Goal: Task Accomplishment & Management: Use online tool/utility

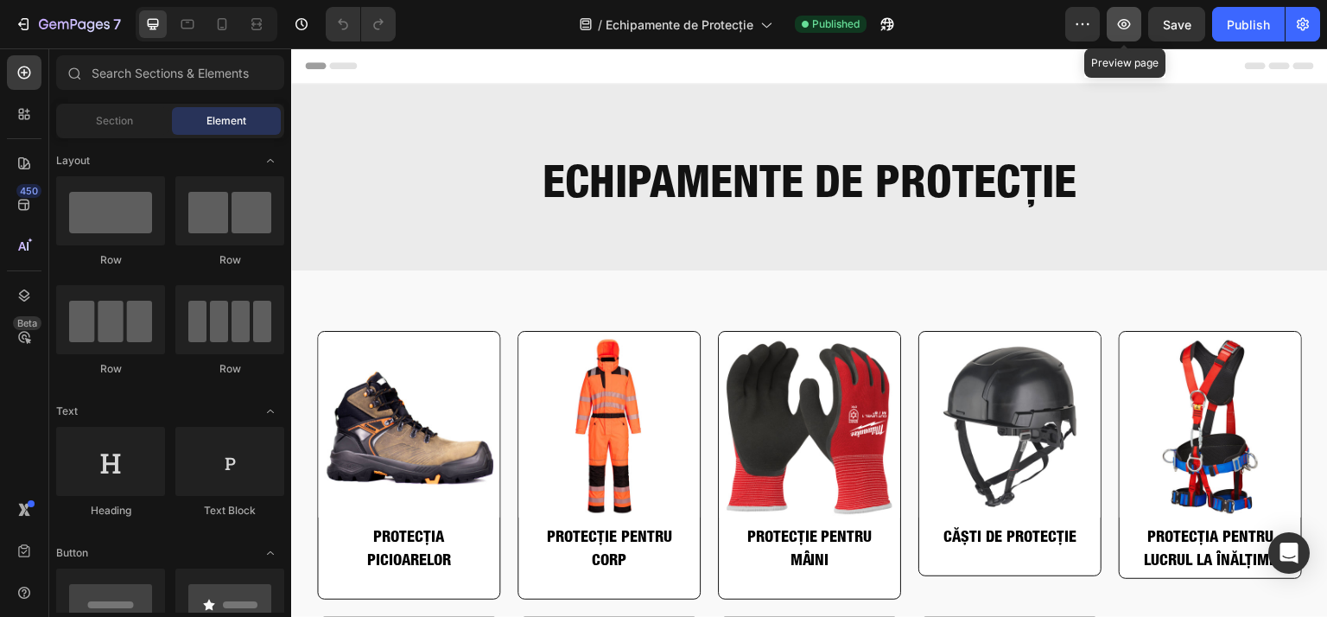
click at [1133, 30] on button "button" at bounding box center [1124, 24] width 35 height 35
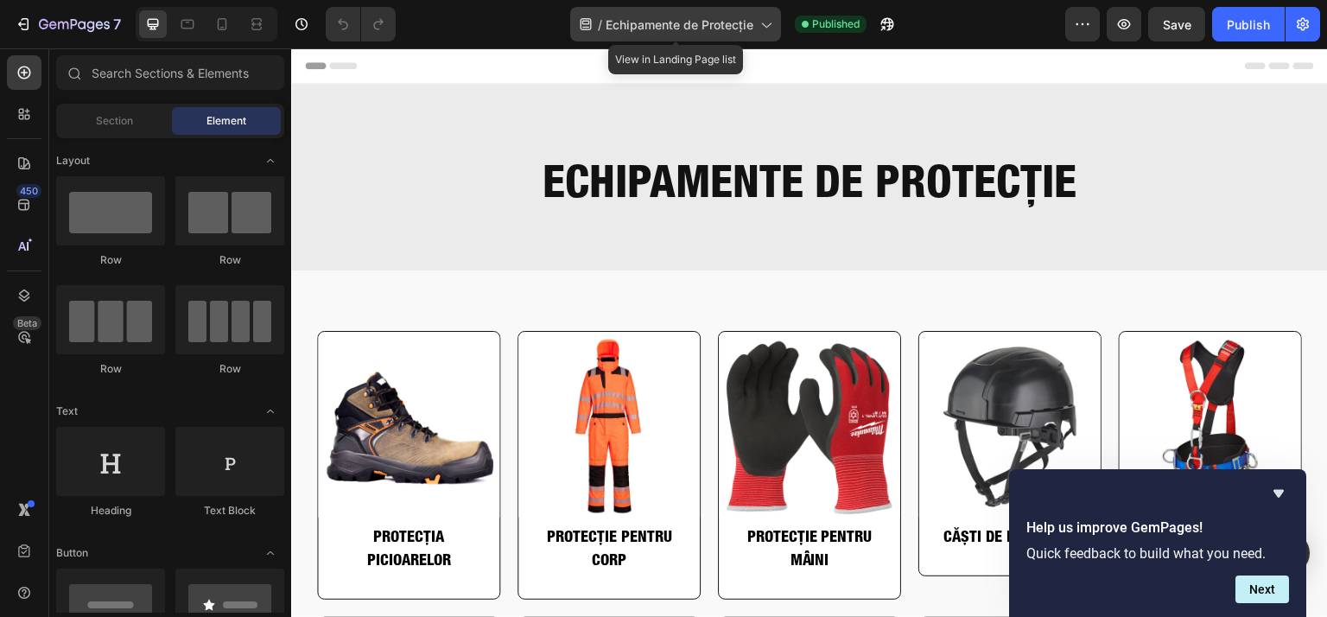
click at [622, 32] on span "Echipamente de Protecție" at bounding box center [680, 25] width 148 height 18
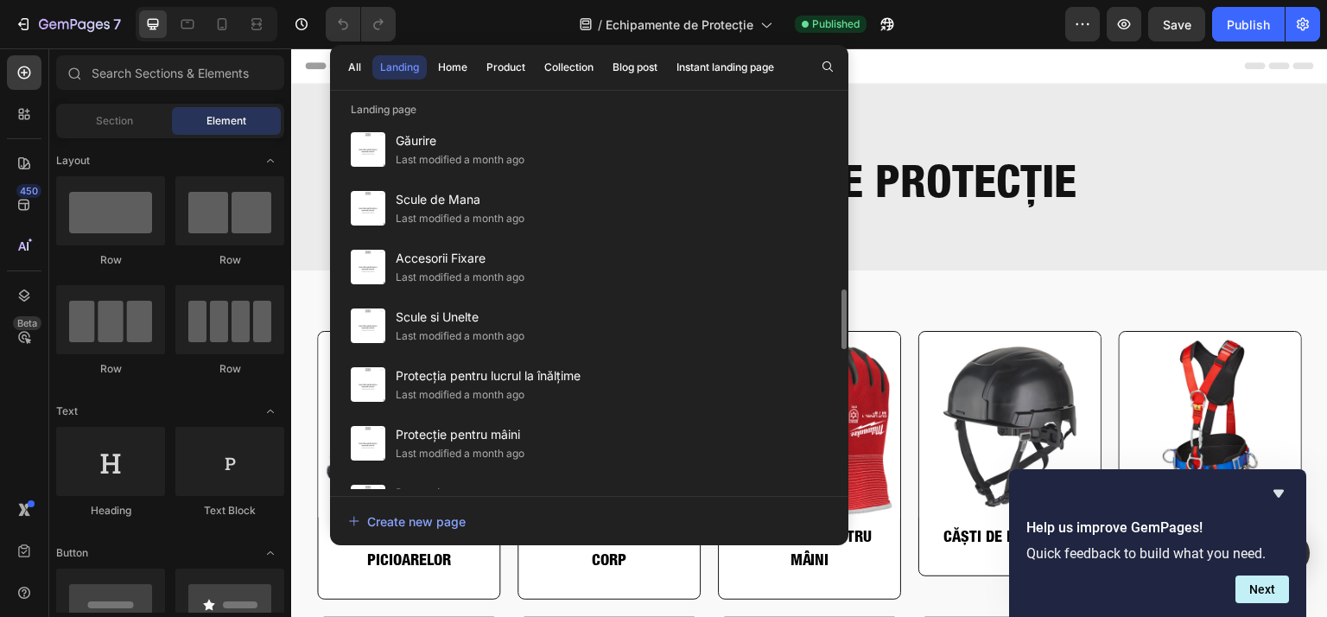
scroll to position [895, 0]
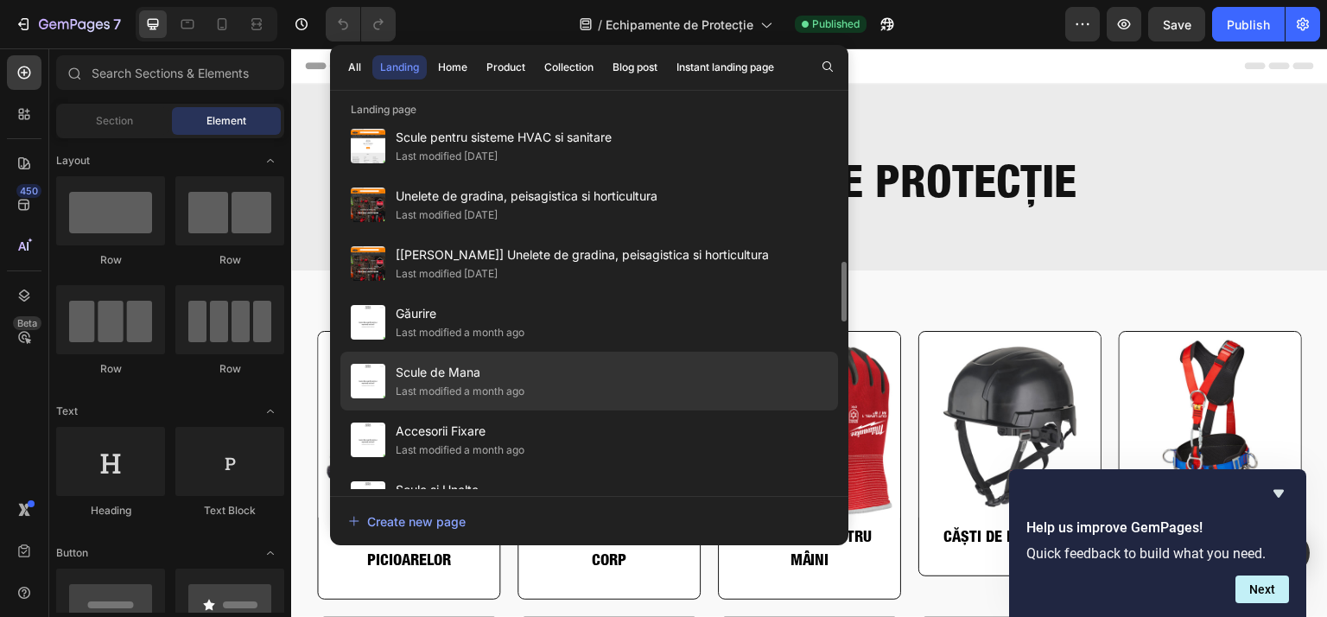
click at [521, 371] on span "Scule de Mana" at bounding box center [460, 372] width 129 height 21
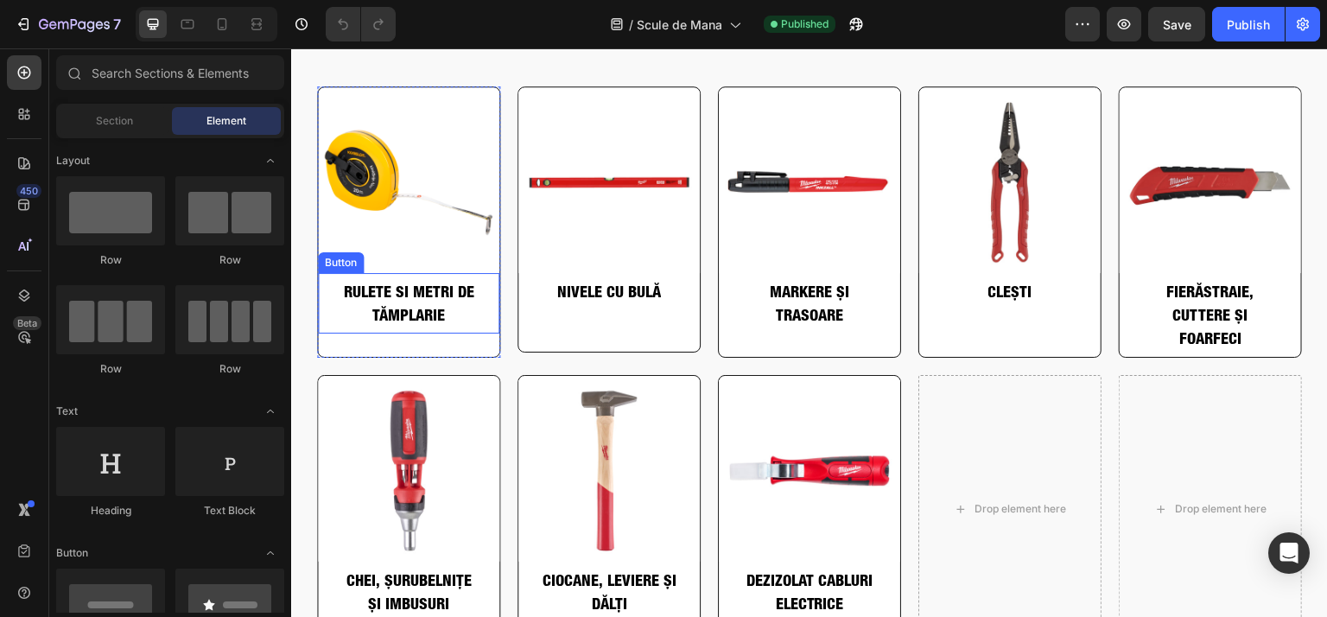
scroll to position [259, 0]
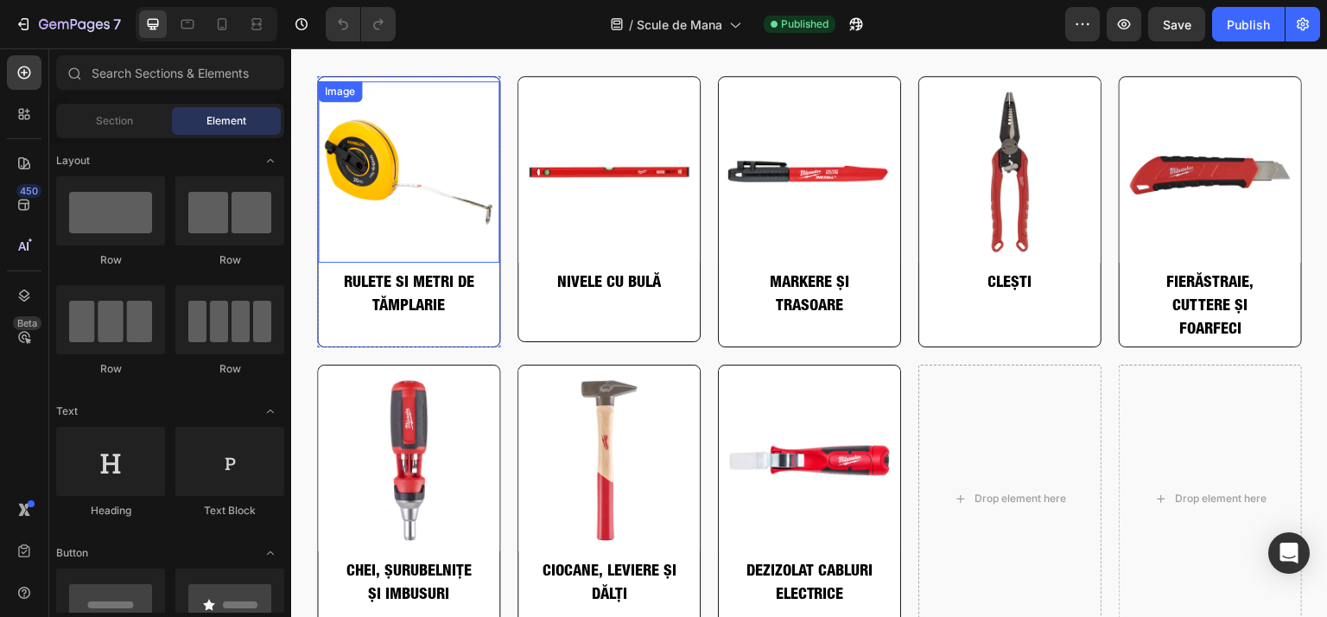
click at [429, 170] on img at bounding box center [408, 171] width 181 height 181
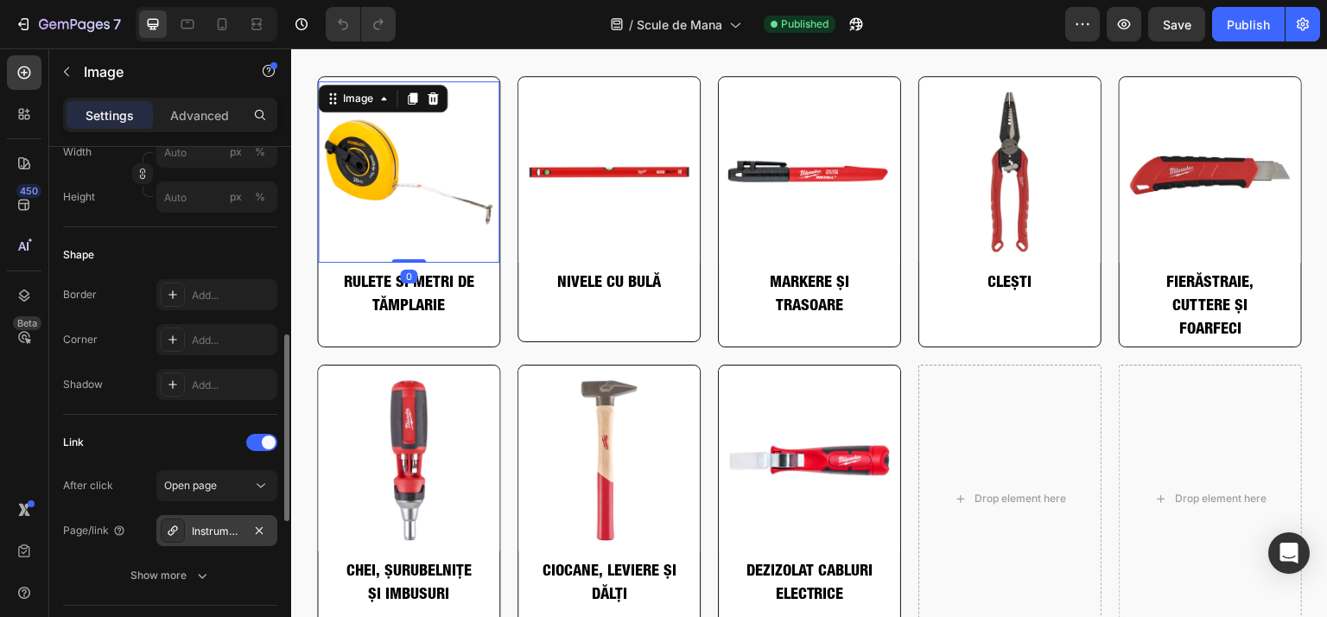
scroll to position [605, 0]
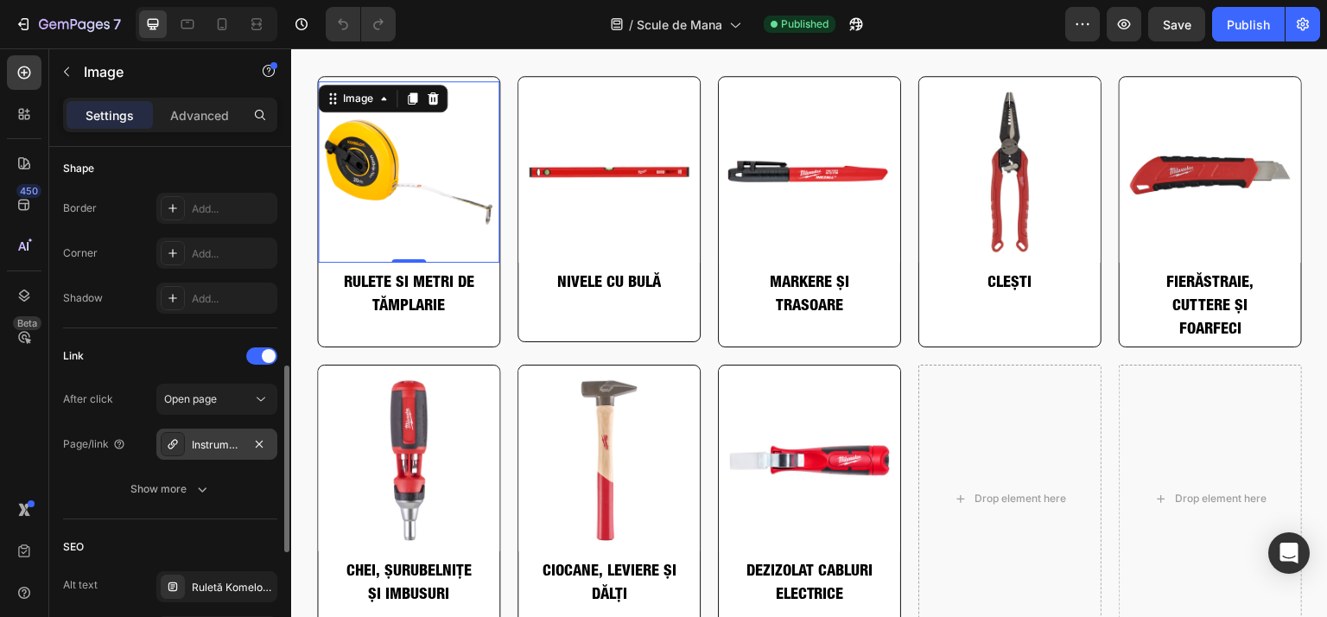
click at [225, 441] on div "Instrumente-de-masurat" at bounding box center [217, 445] width 50 height 16
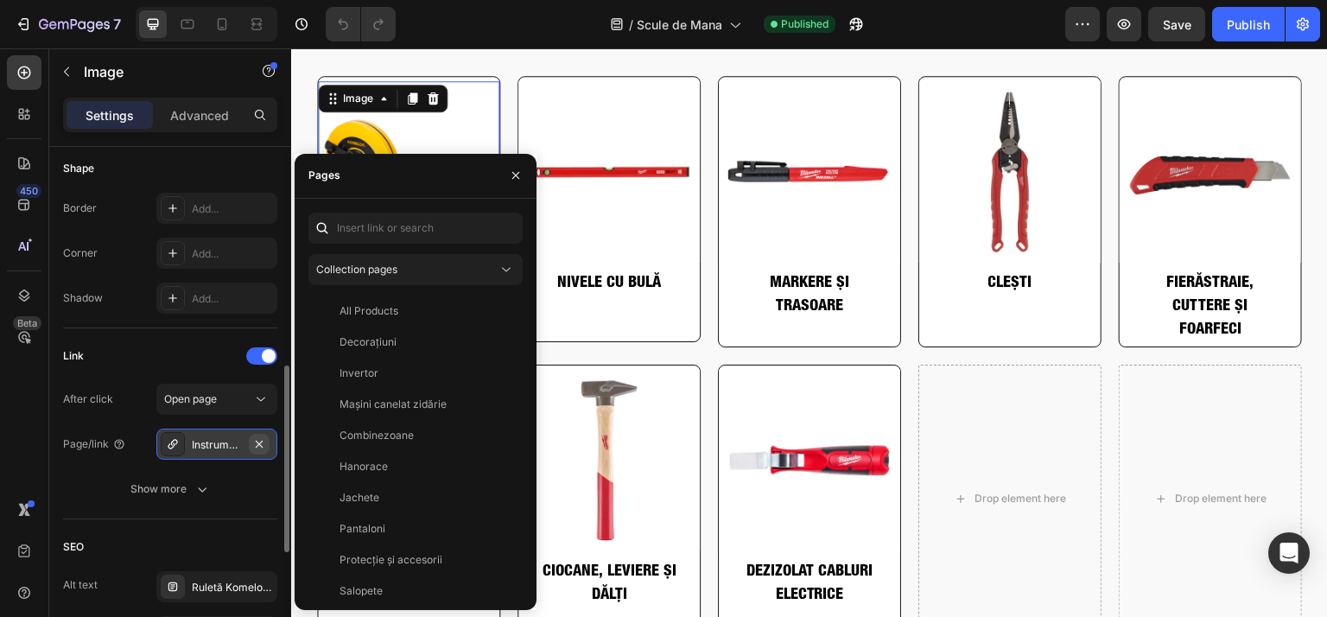
click at [257, 438] on icon "button" at bounding box center [259, 444] width 14 height 14
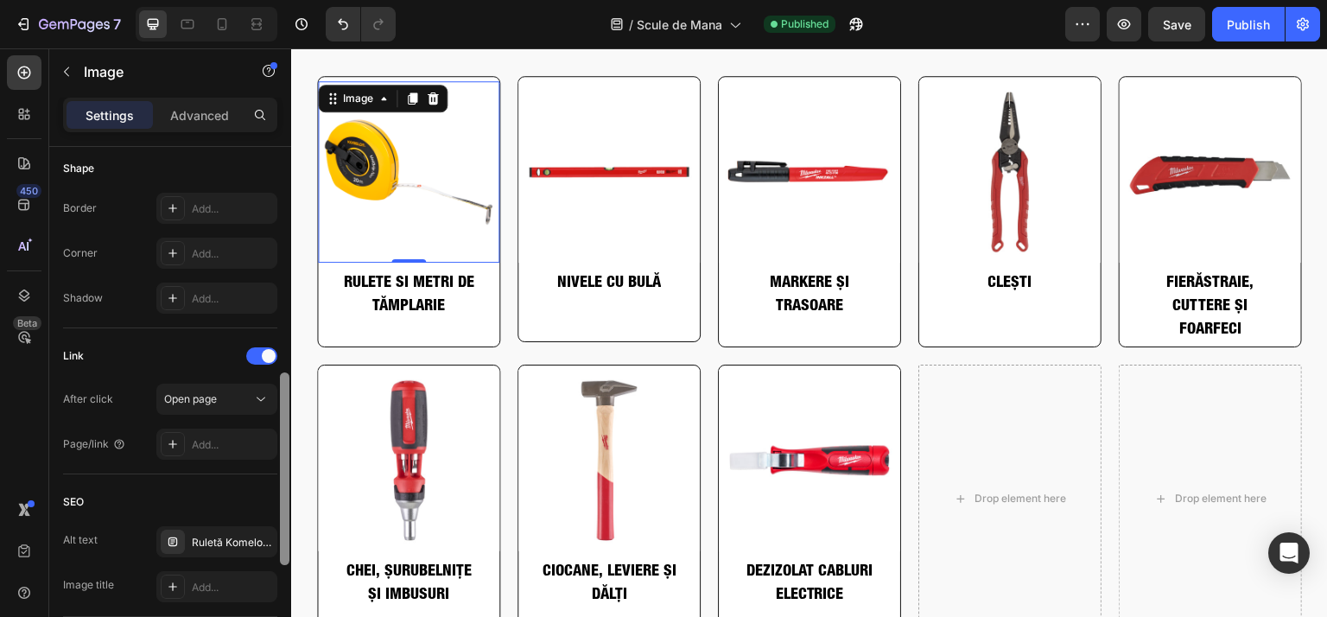
drag, startPoint x: 207, startPoint y: 445, endPoint x: 288, endPoint y: 344, distance: 129.1
click at [222, 422] on div "After click Open page Page/link Add..." at bounding box center [170, 422] width 214 height 76
click at [213, 458] on div "Add..." at bounding box center [216, 444] width 121 height 31
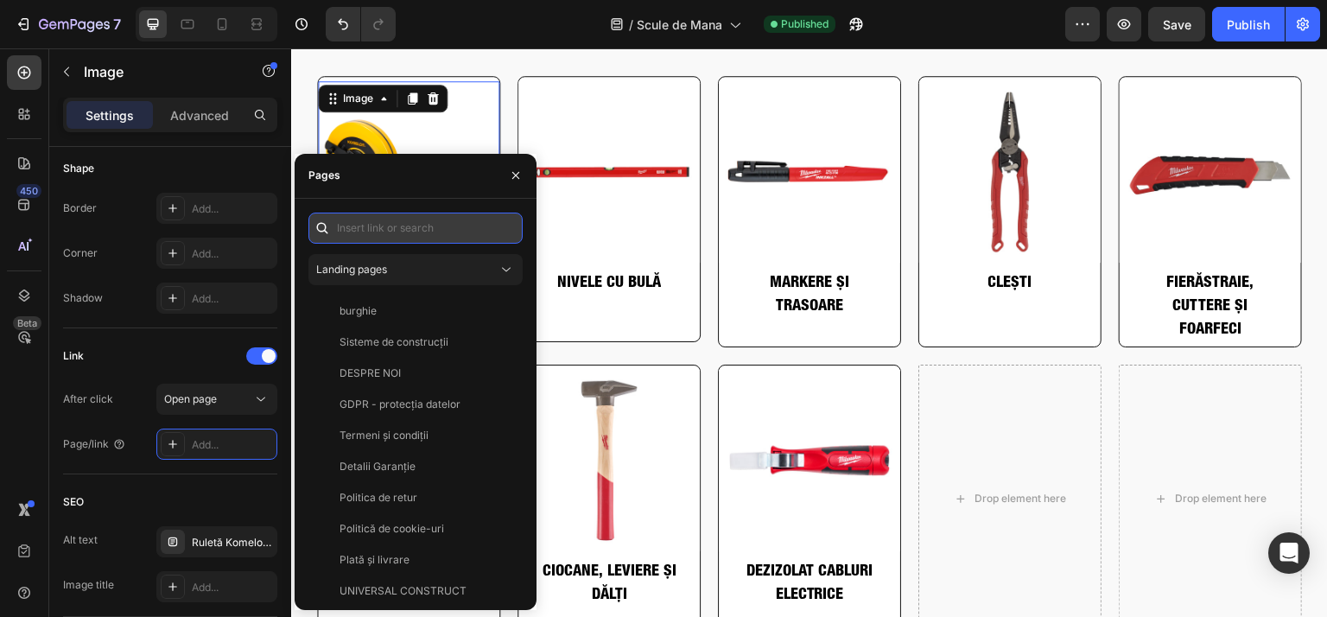
click at [412, 219] on input "text" at bounding box center [415, 228] width 214 height 31
paste input "[URL][DOMAIN_NAME]"
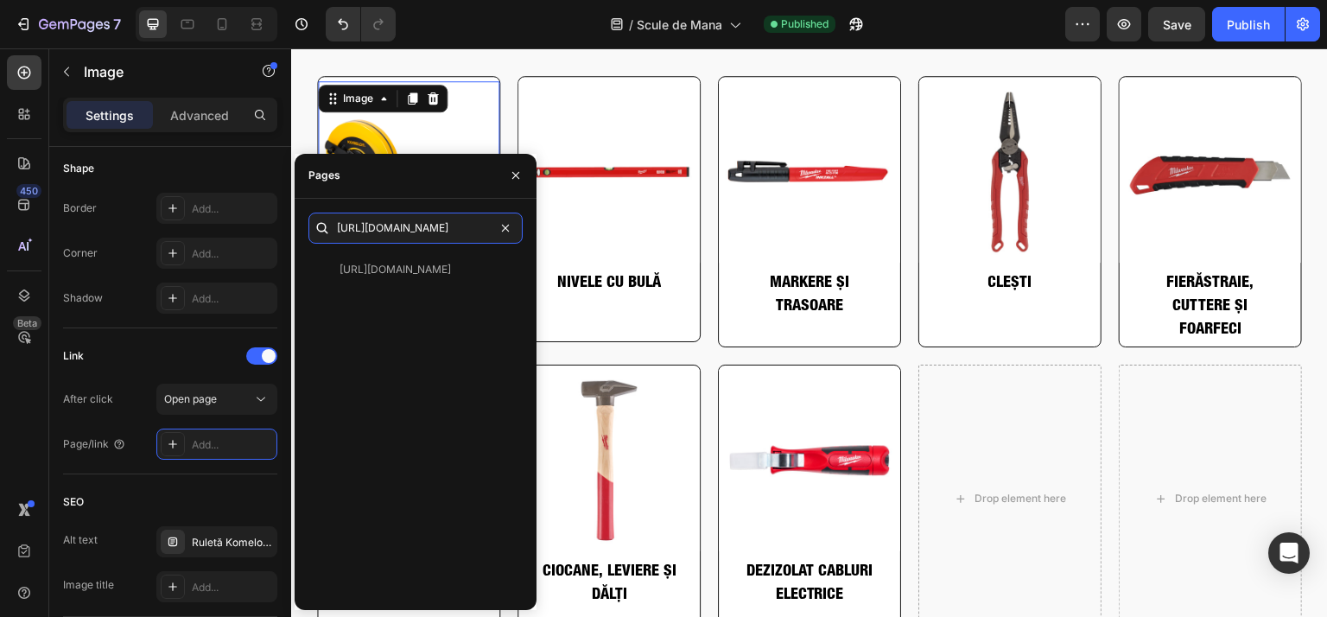
type input "[URL][DOMAIN_NAME]"
click at [394, 267] on div "[URL][DOMAIN_NAME]" at bounding box center [395, 270] width 111 height 16
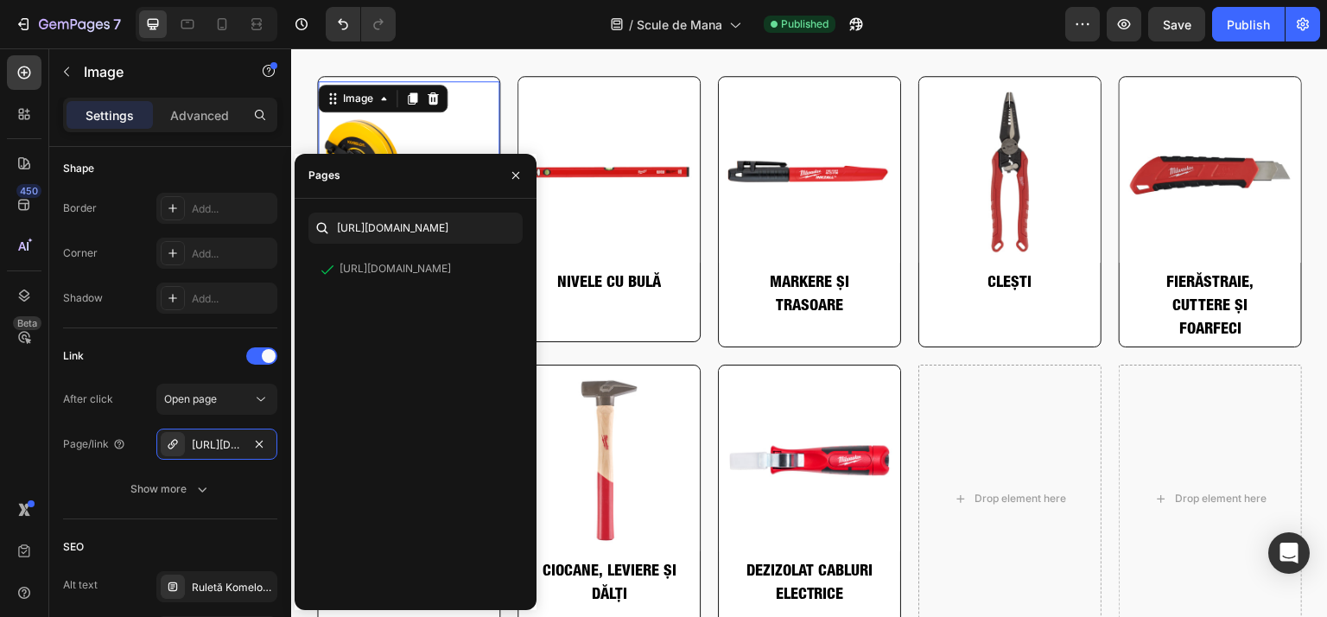
scroll to position [0, 0]
drag, startPoint x: 518, startPoint y: 175, endPoint x: 130, endPoint y: 218, distance: 390.2
click at [518, 175] on icon "button" at bounding box center [516, 175] width 14 height 14
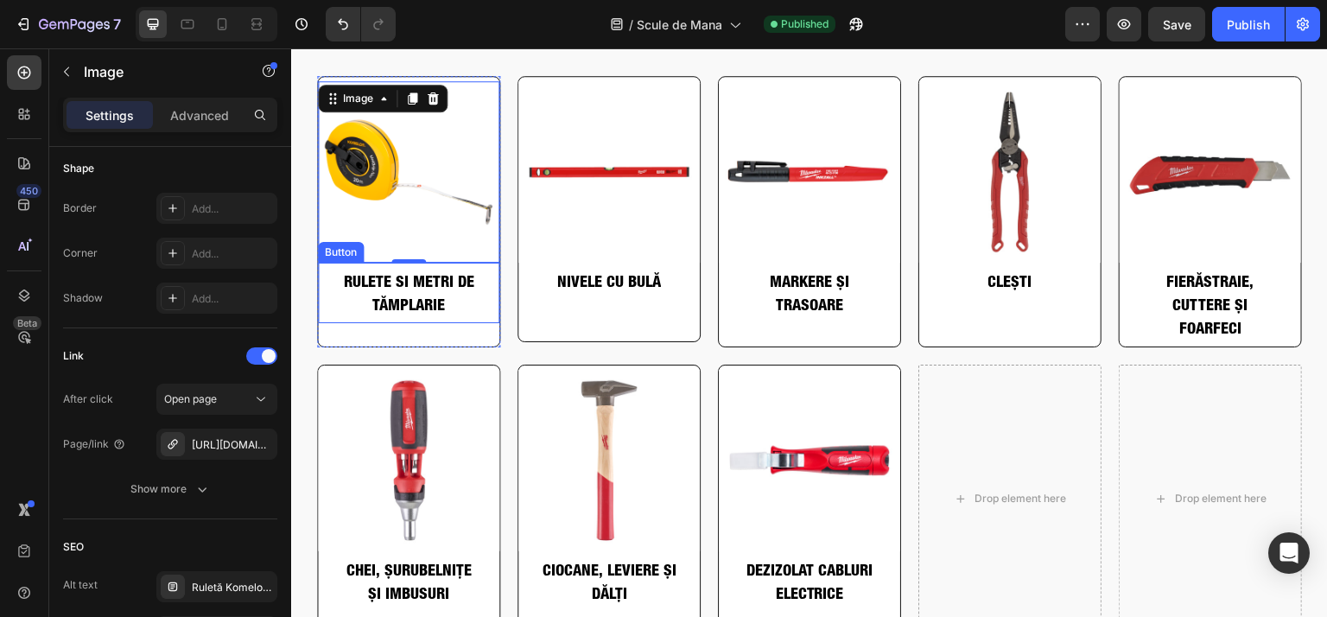
click at [334, 305] on link "RULETE SI METRI DE TĂMPLARIE" at bounding box center [408, 293] width 181 height 60
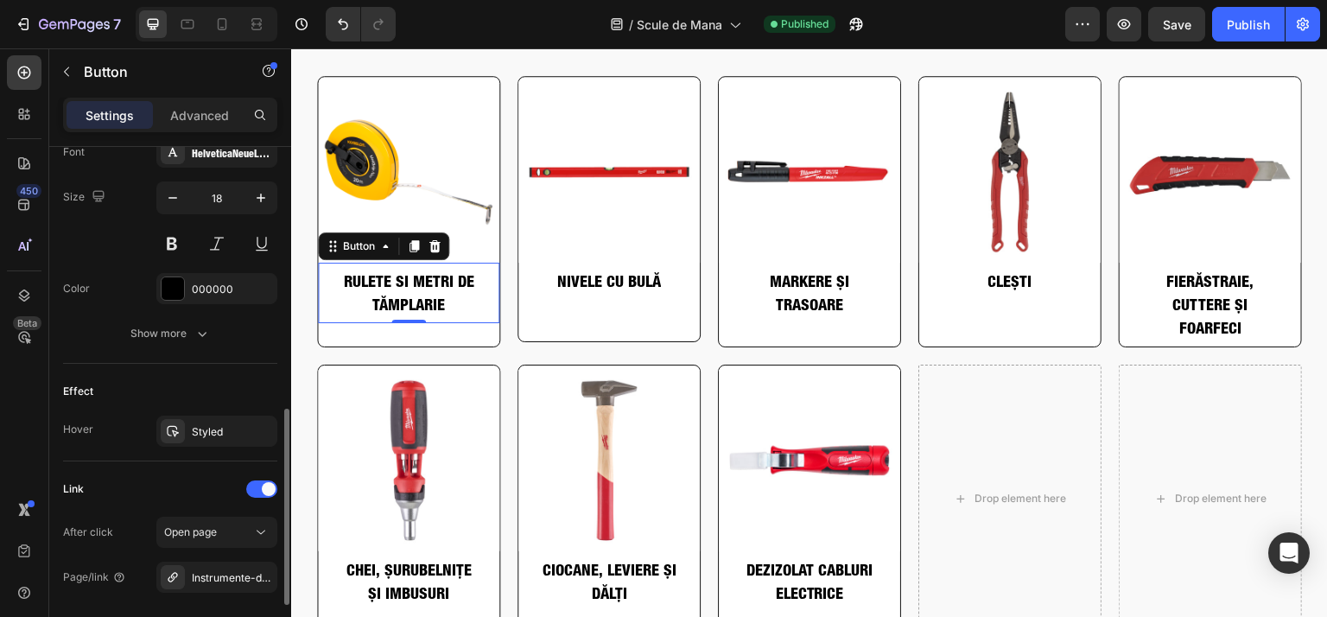
scroll to position [778, 0]
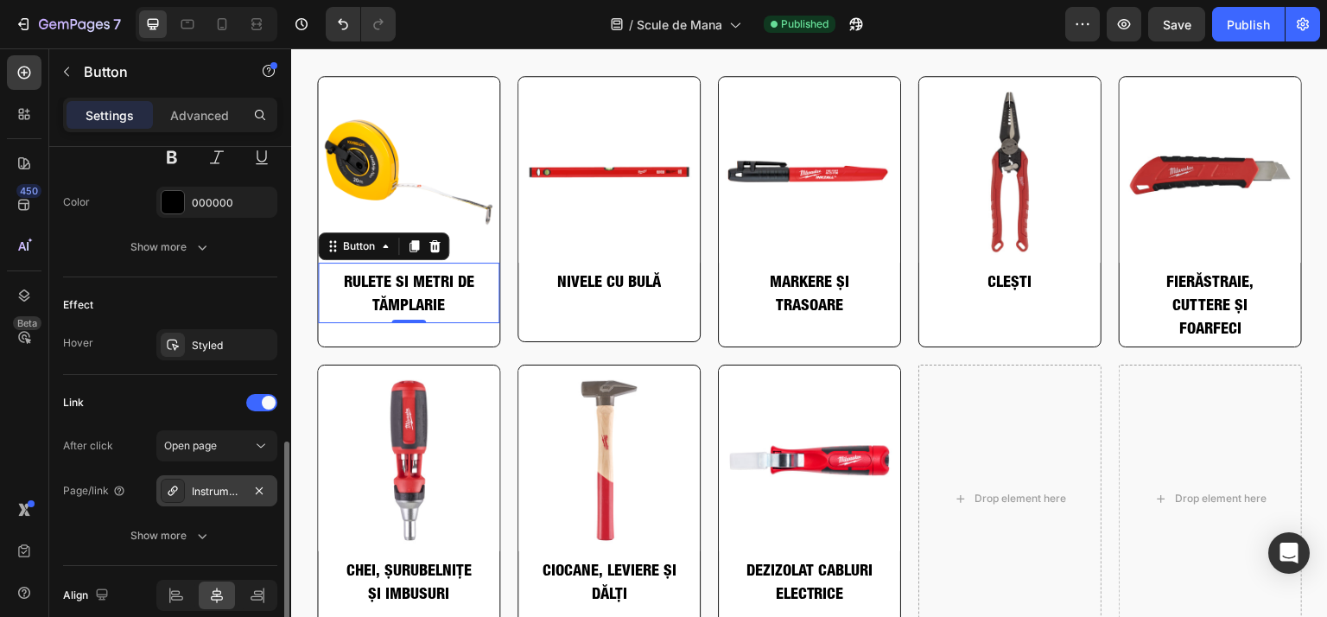
click at [209, 485] on div "Instrumente-de-masurat" at bounding box center [217, 492] width 50 height 16
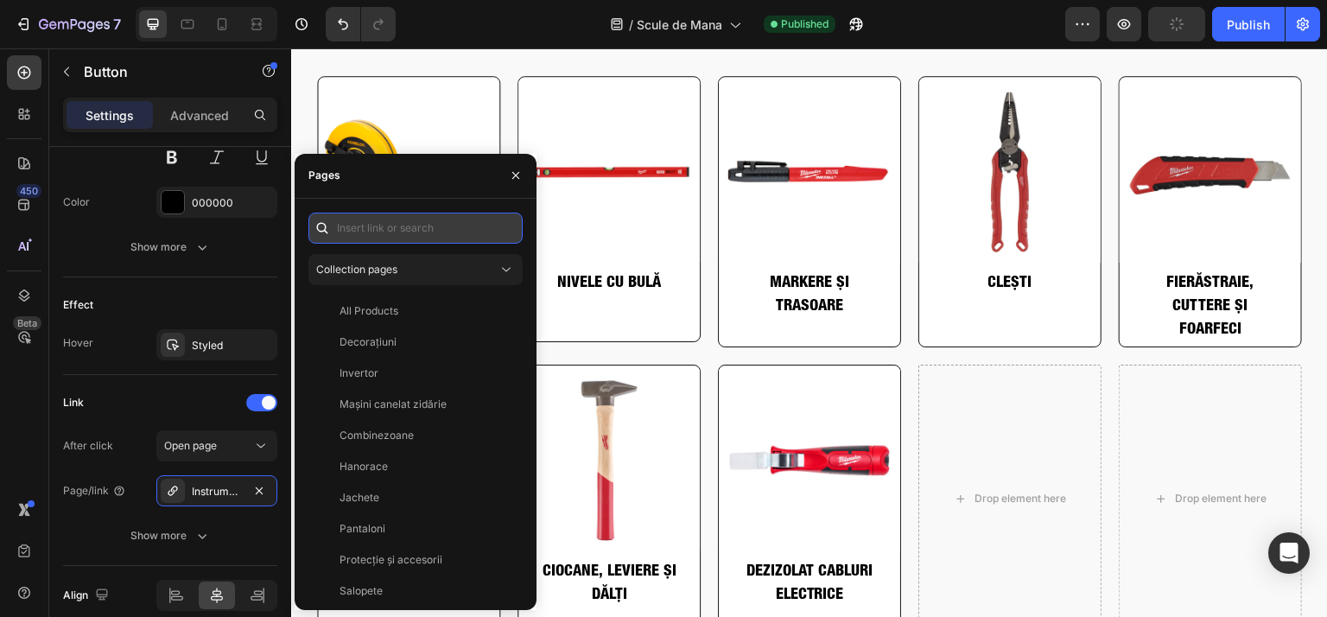
click at [404, 228] on input "text" at bounding box center [415, 228] width 214 height 31
type input "v"
paste input "[URL][DOMAIN_NAME]"
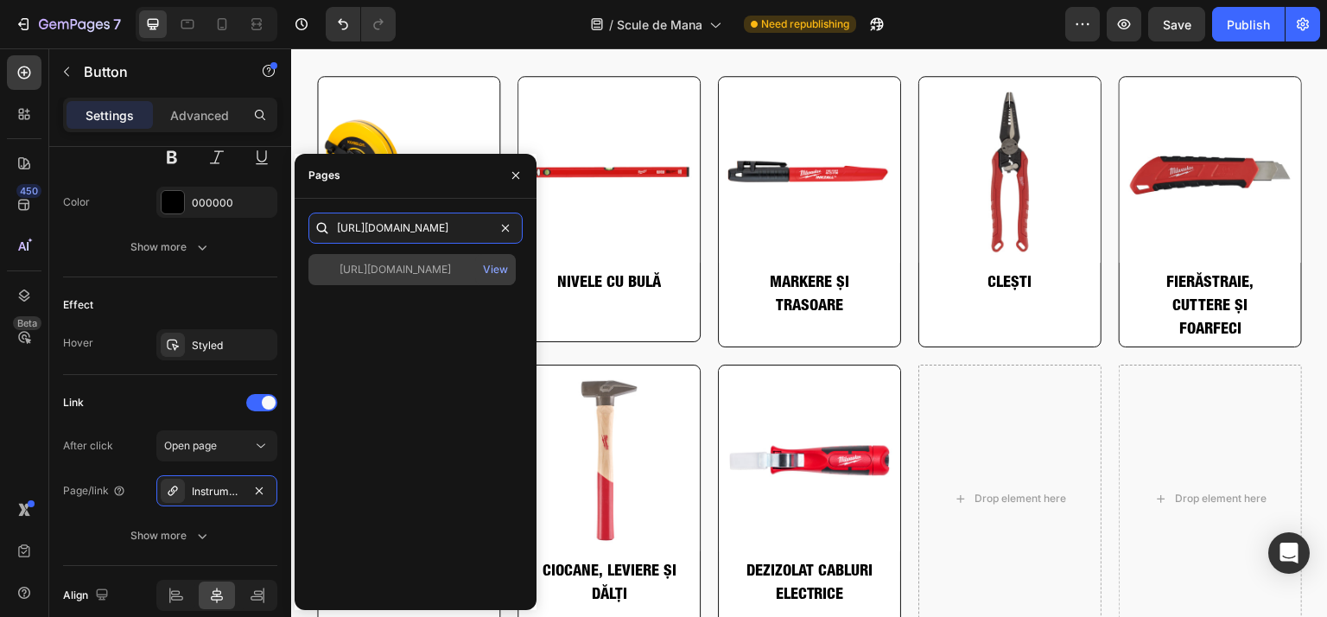
type input "[URL][DOMAIN_NAME]"
click at [389, 269] on div "[URL][DOMAIN_NAME]" at bounding box center [395, 270] width 111 height 16
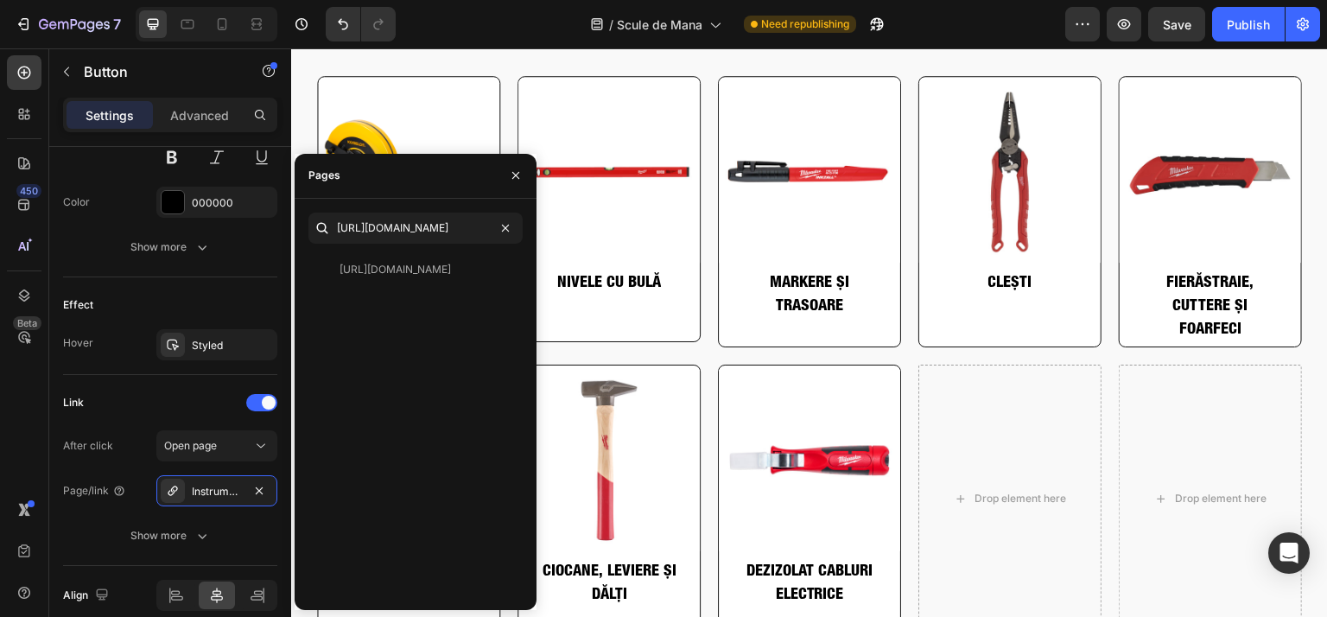
scroll to position [0, 0]
click at [417, 283] on div "[URL][DOMAIN_NAME] View" at bounding box center [411, 269] width 207 height 31
drag, startPoint x: 515, startPoint y: 181, endPoint x: 581, endPoint y: 81, distance: 119.1
click at [515, 181] on icon "button" at bounding box center [516, 175] width 14 height 14
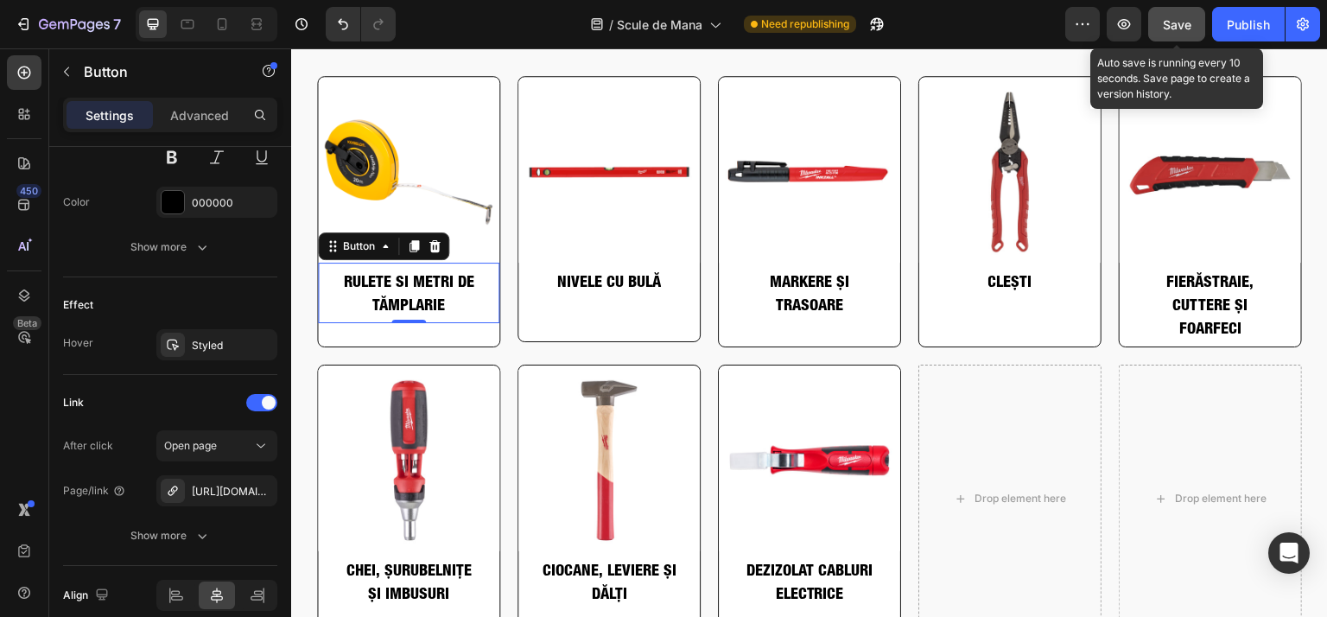
click at [1162, 35] on button "Save" at bounding box center [1176, 24] width 57 height 35
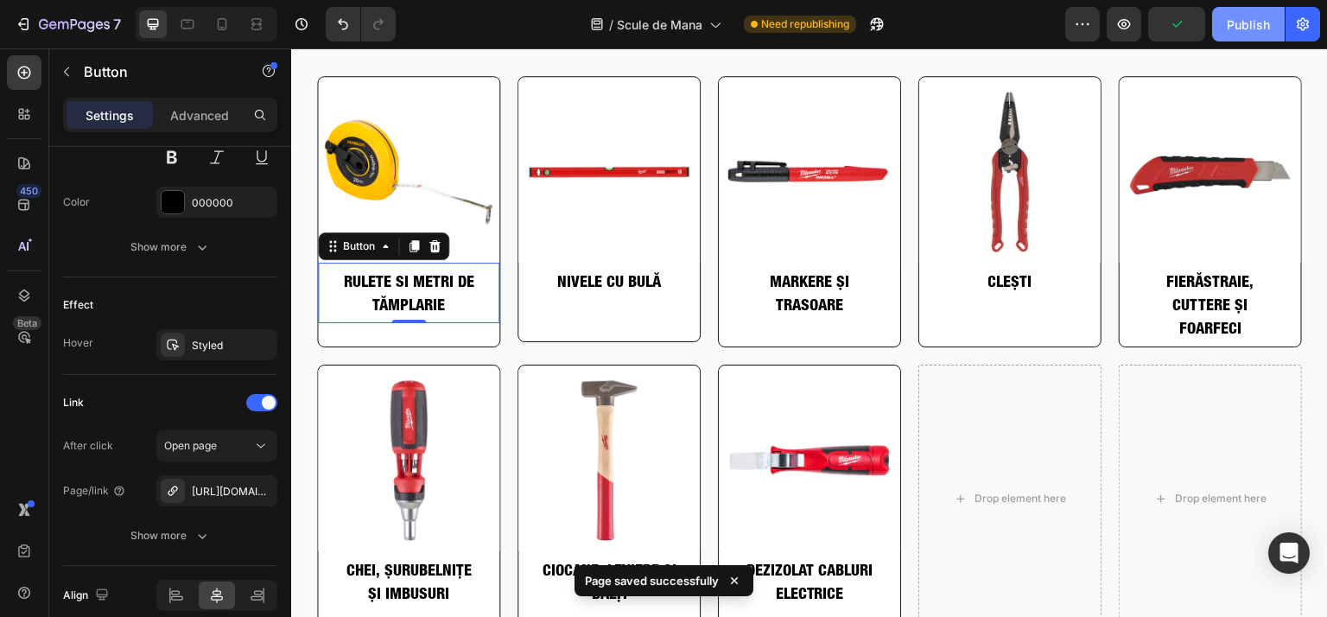
click at [1241, 34] on button "Publish" at bounding box center [1248, 24] width 73 height 35
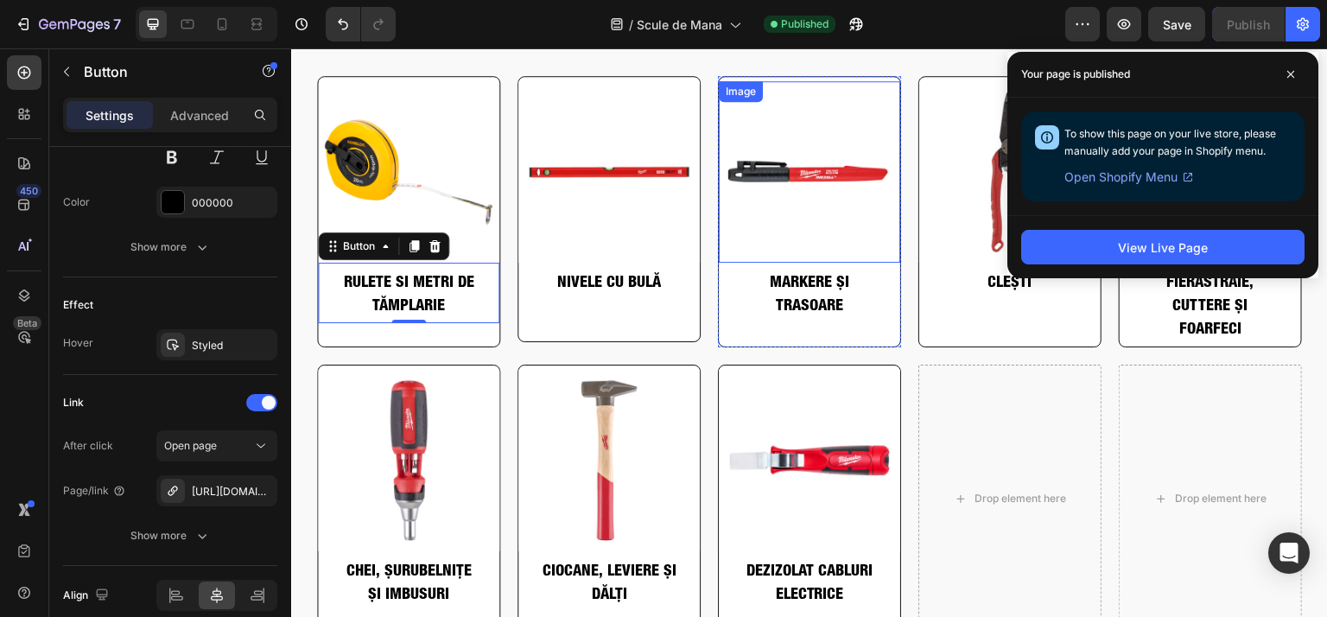
click at [793, 214] on img at bounding box center [809, 171] width 181 height 181
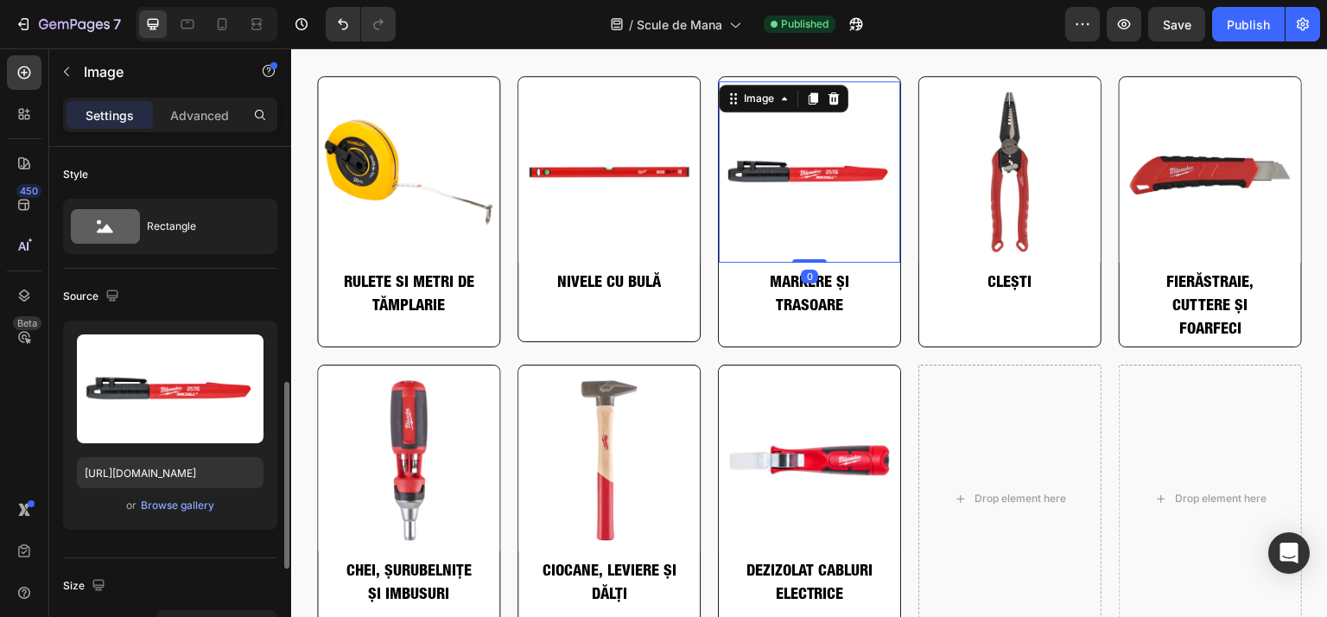
scroll to position [518, 0]
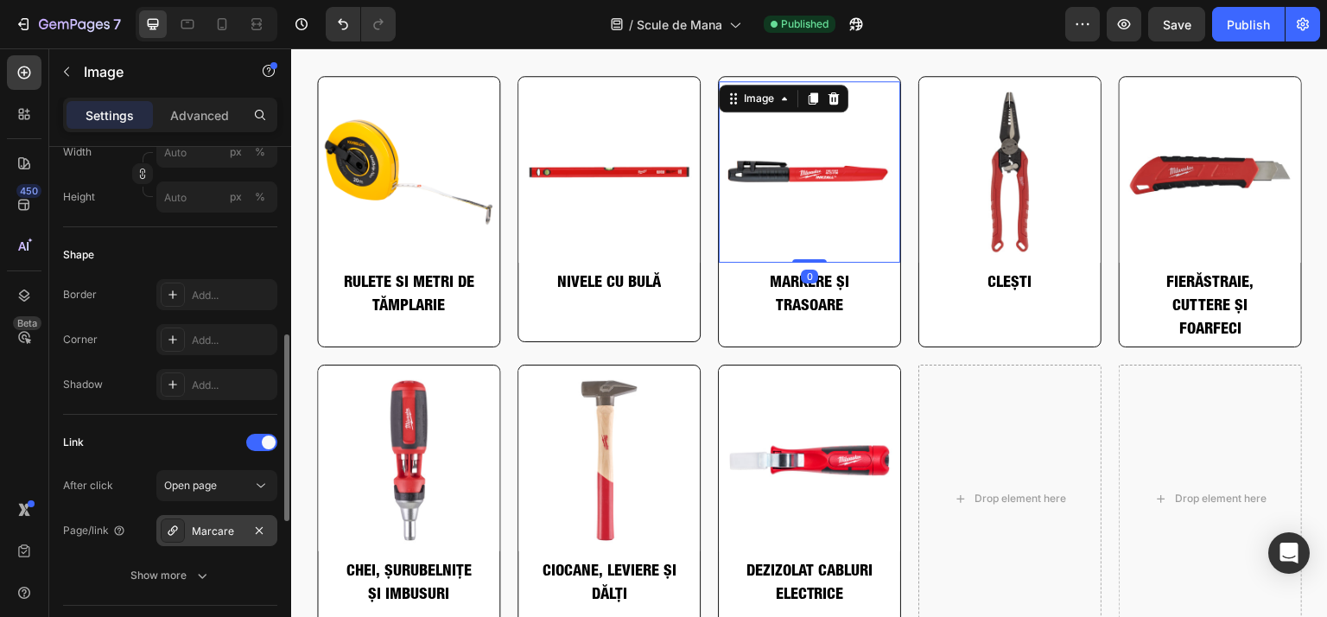
click at [205, 538] on div "Marcare" at bounding box center [216, 530] width 121 height 31
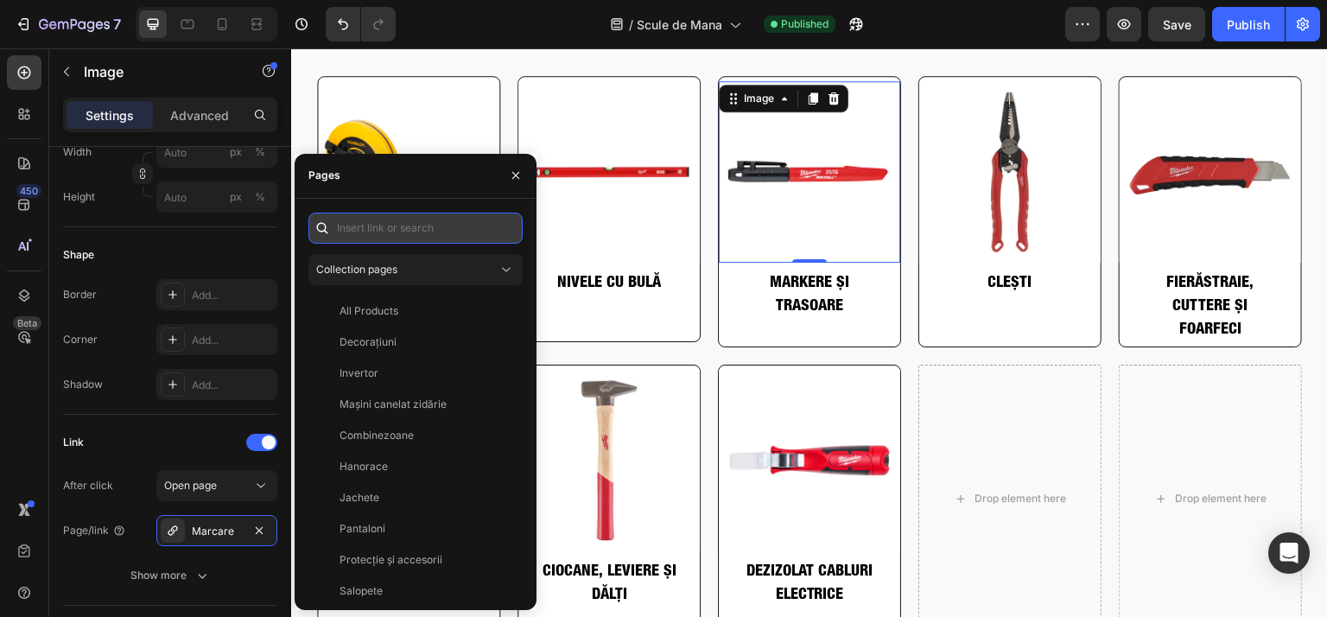
click at [415, 228] on input "text" at bounding box center [415, 228] width 214 height 31
paste input "[URL][DOMAIN_NAME]"
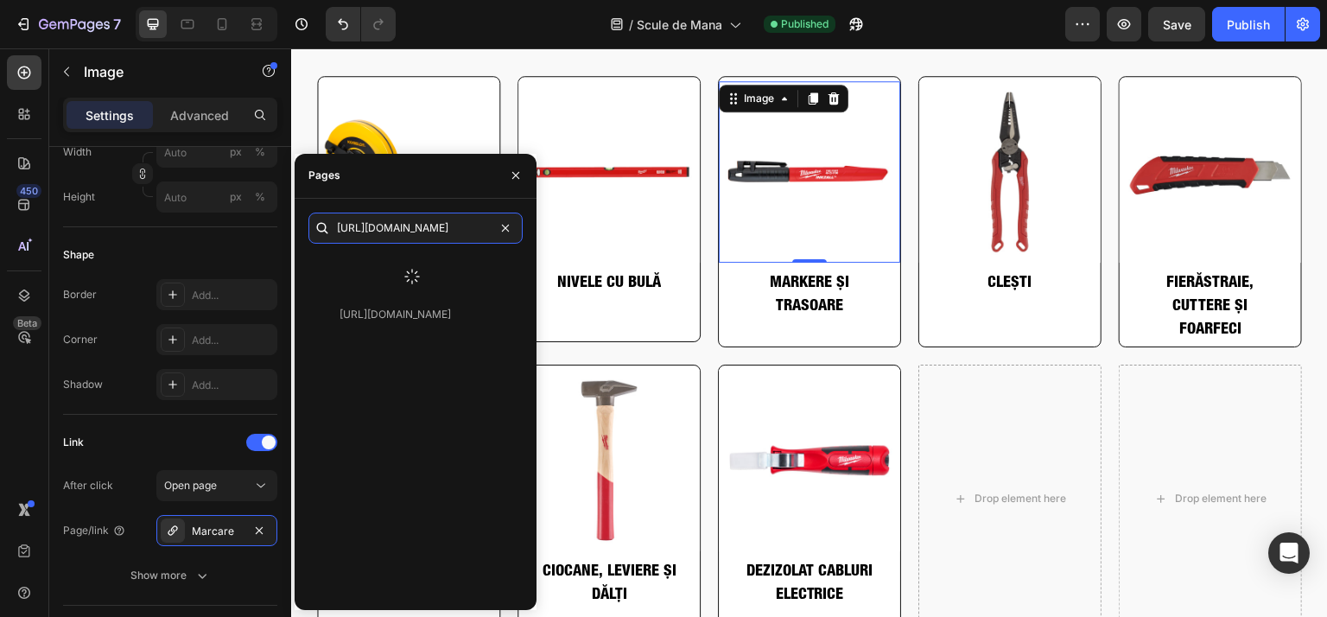
type input "[URL][DOMAIN_NAME]"
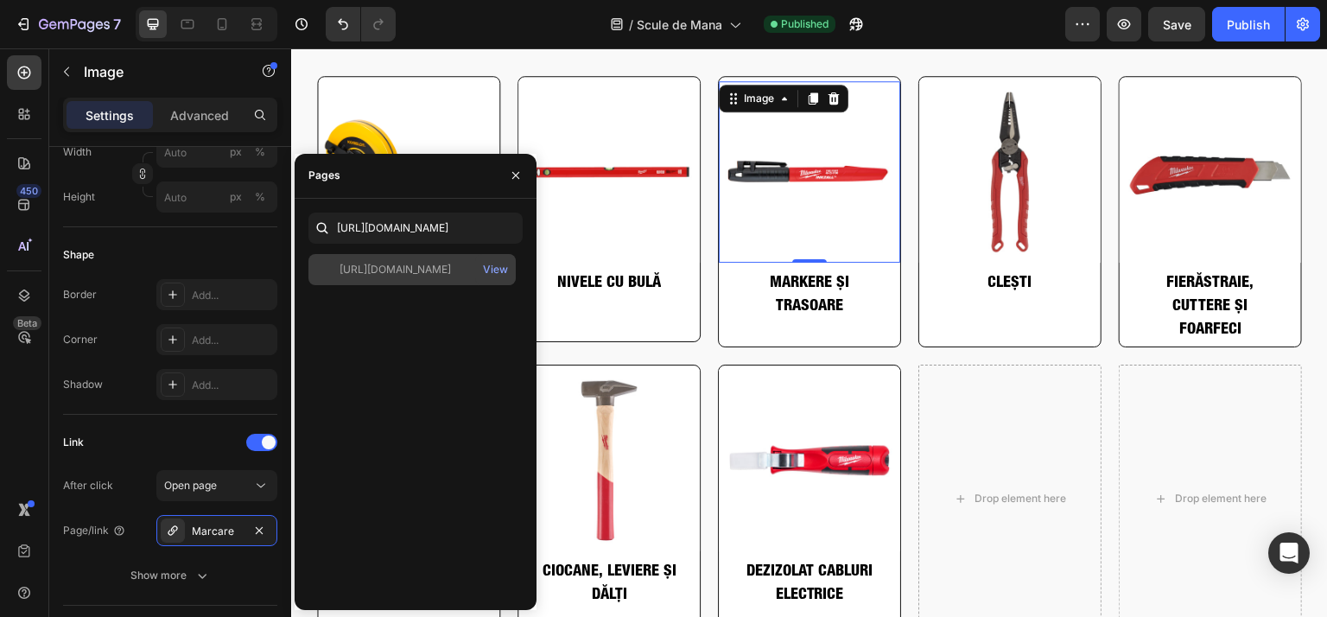
click at [408, 268] on div "[URL][DOMAIN_NAME]" at bounding box center [395, 270] width 111 height 16
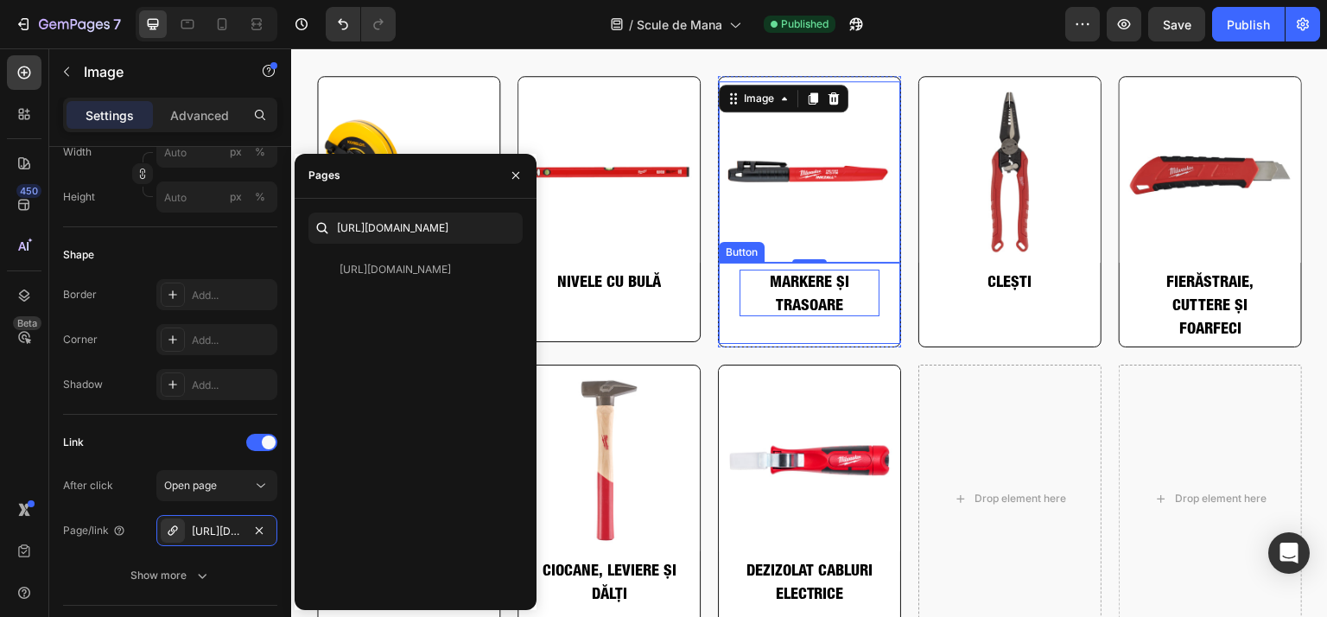
click at [740, 290] on p "markere și trasoare" at bounding box center [810, 293] width 140 height 47
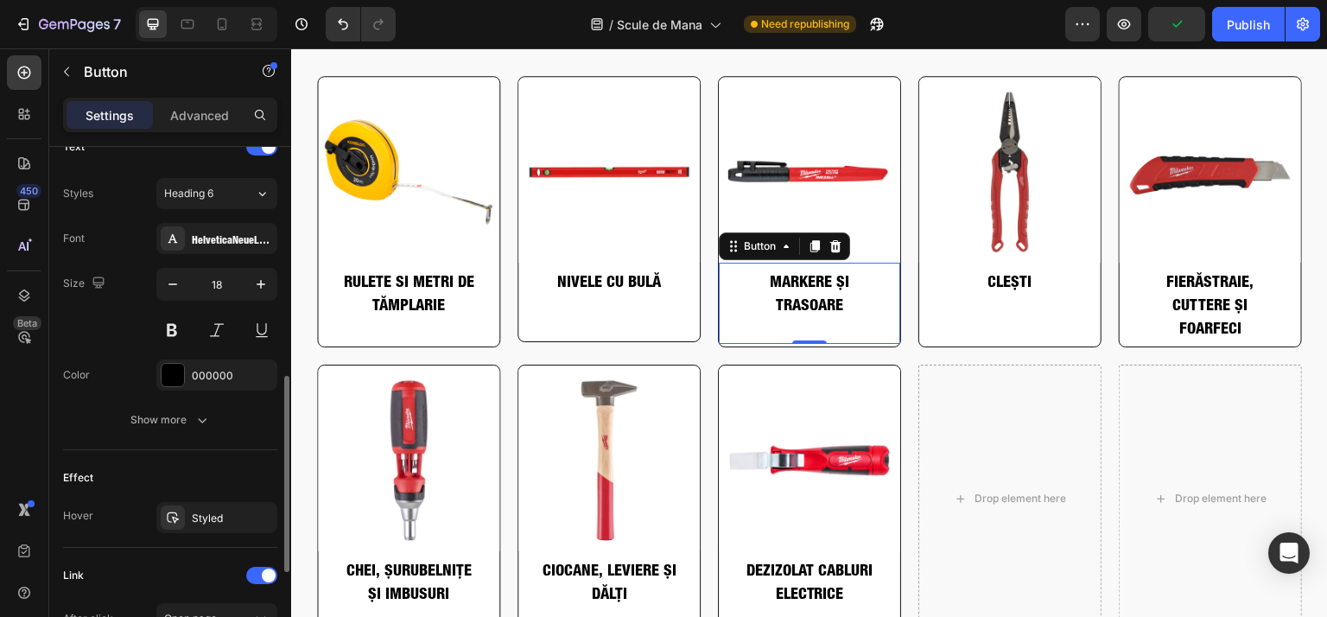
scroll to position [691, 0]
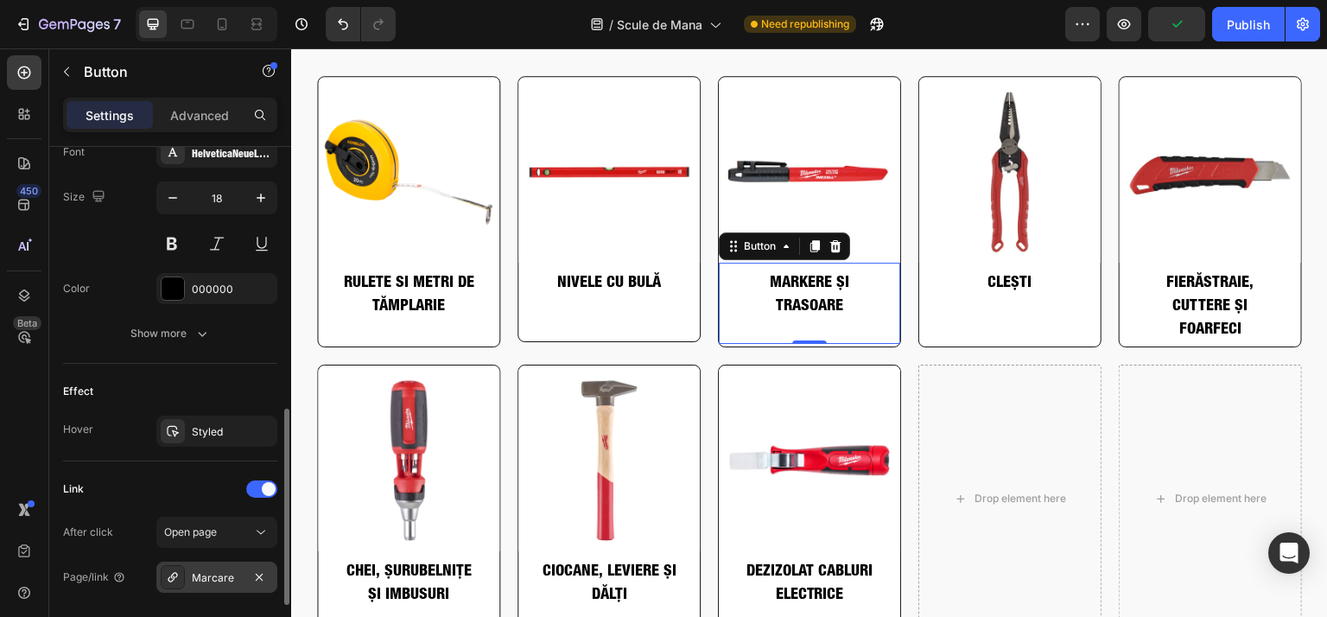
click at [202, 562] on div "Marcare" at bounding box center [216, 577] width 121 height 31
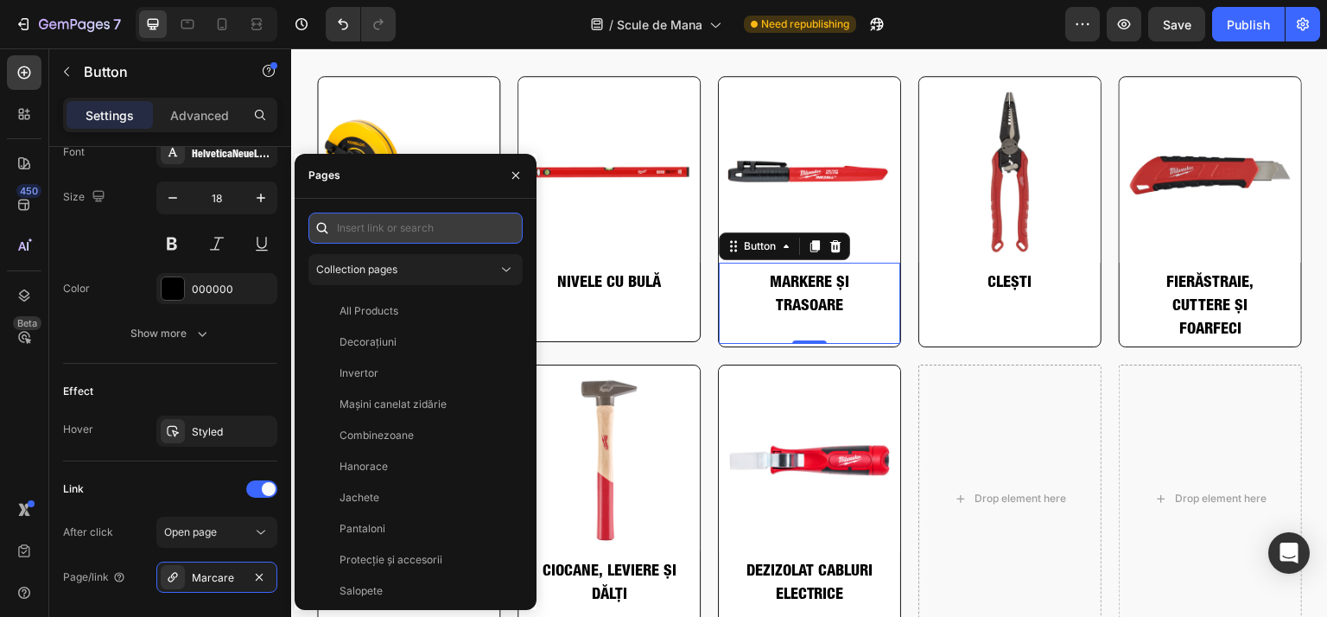
click at [369, 224] on input "text" at bounding box center [415, 228] width 214 height 31
paste input "[URL][DOMAIN_NAME]"
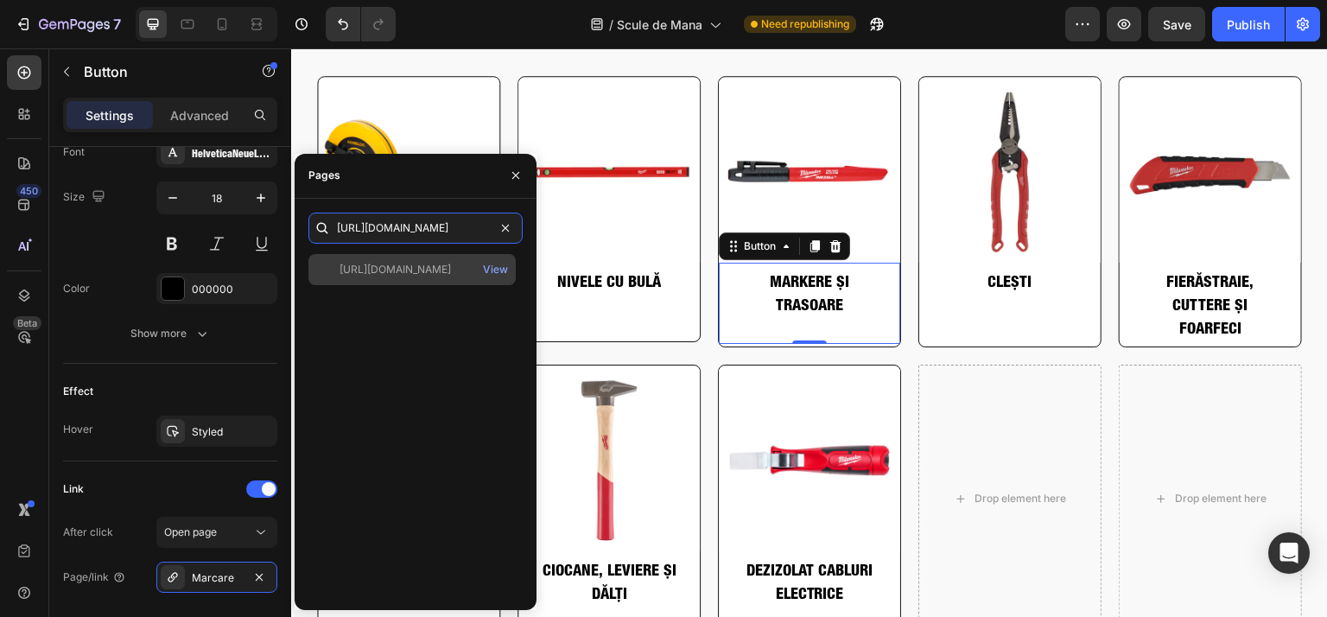
type input "[URL][DOMAIN_NAME]"
click at [380, 276] on div "[URL][DOMAIN_NAME] View" at bounding box center [411, 269] width 207 height 31
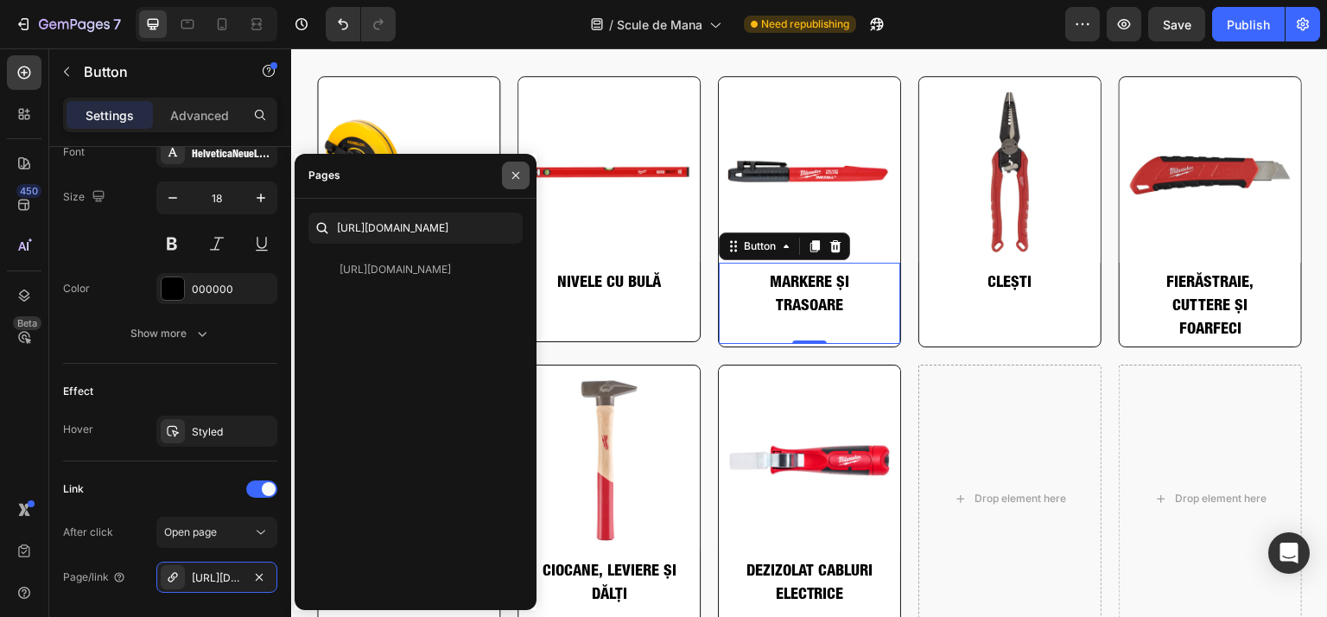
click at [507, 183] on button "button" at bounding box center [516, 176] width 28 height 28
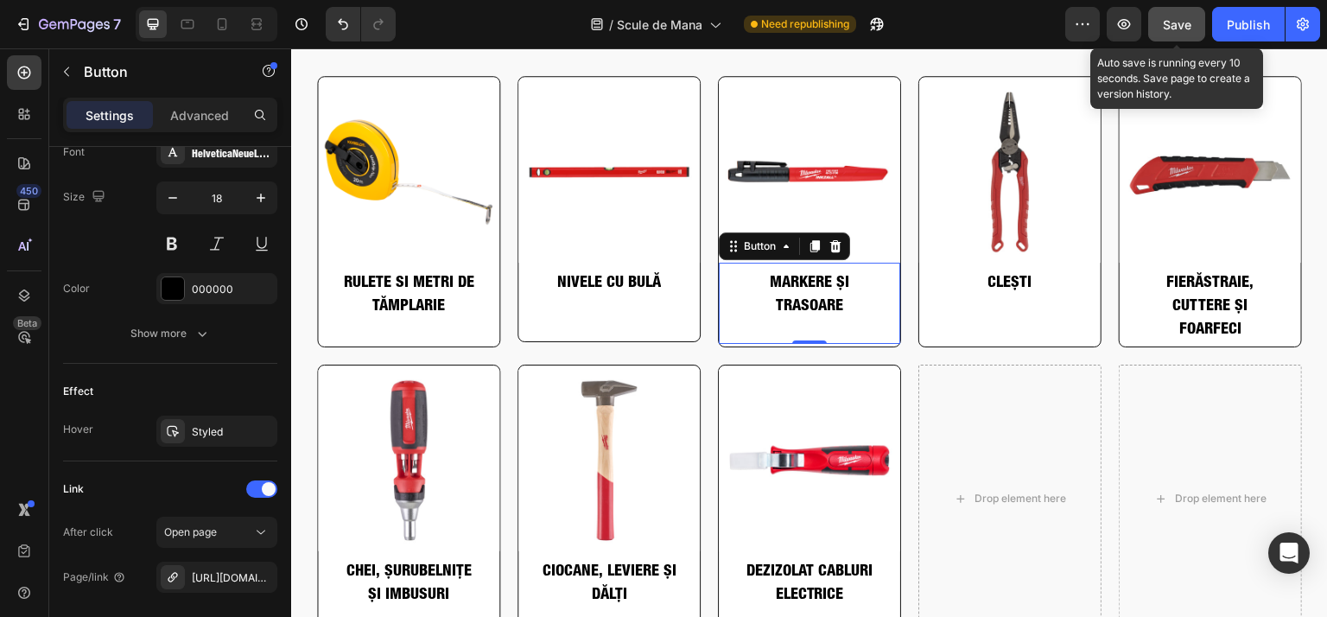
click at [1189, 27] on span "Save" at bounding box center [1177, 24] width 29 height 15
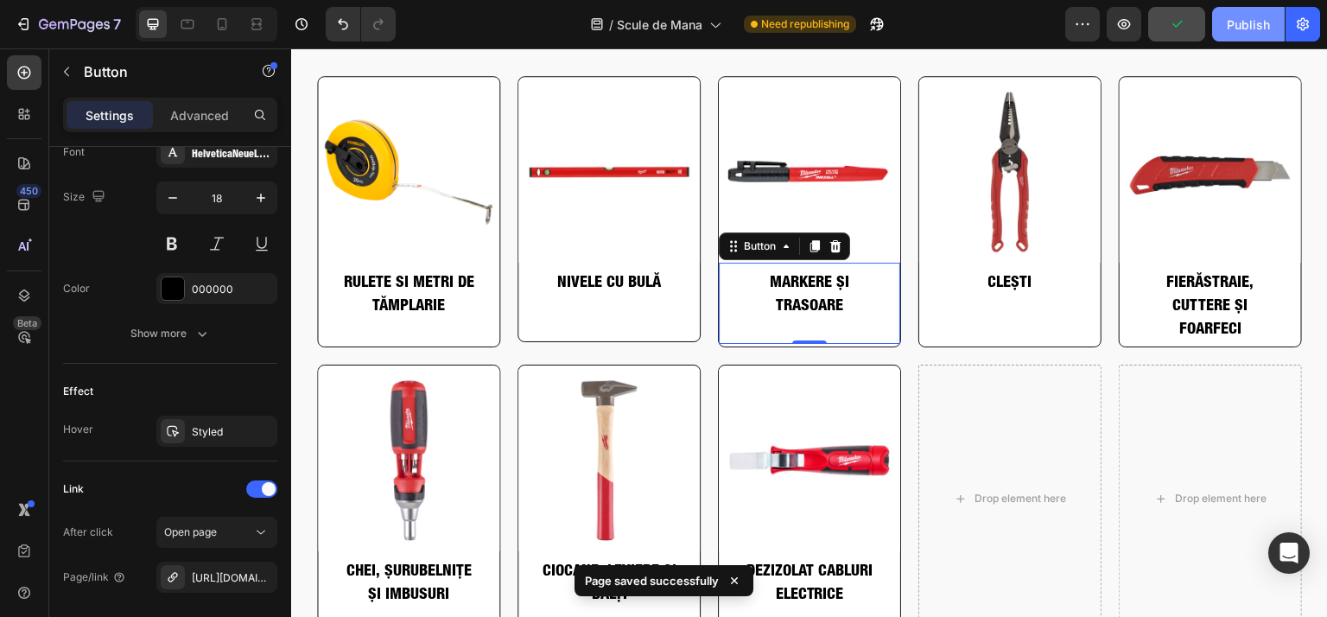
click at [1220, 23] on button "Publish" at bounding box center [1248, 24] width 73 height 35
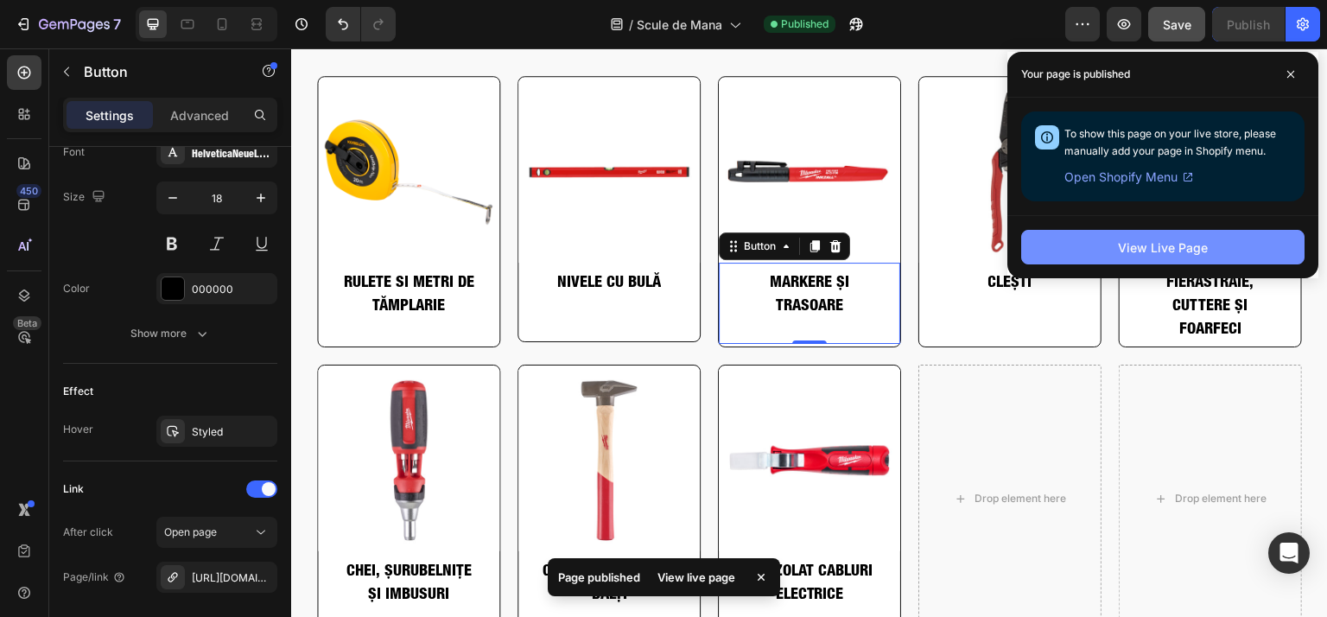
click at [1119, 249] on div "View Live Page" at bounding box center [1163, 247] width 90 height 18
